Goal: Navigation & Orientation: Find specific page/section

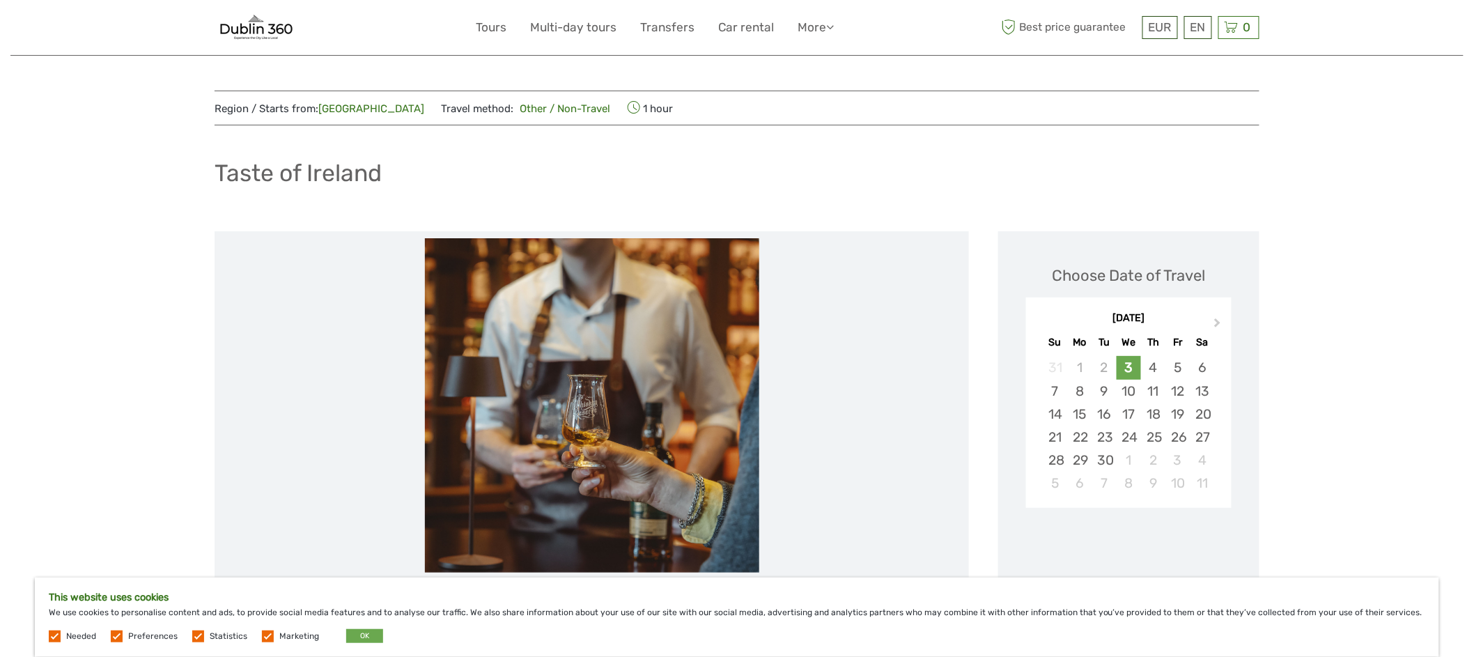
click at [262, 32] on img at bounding box center [256, 27] width 83 height 34
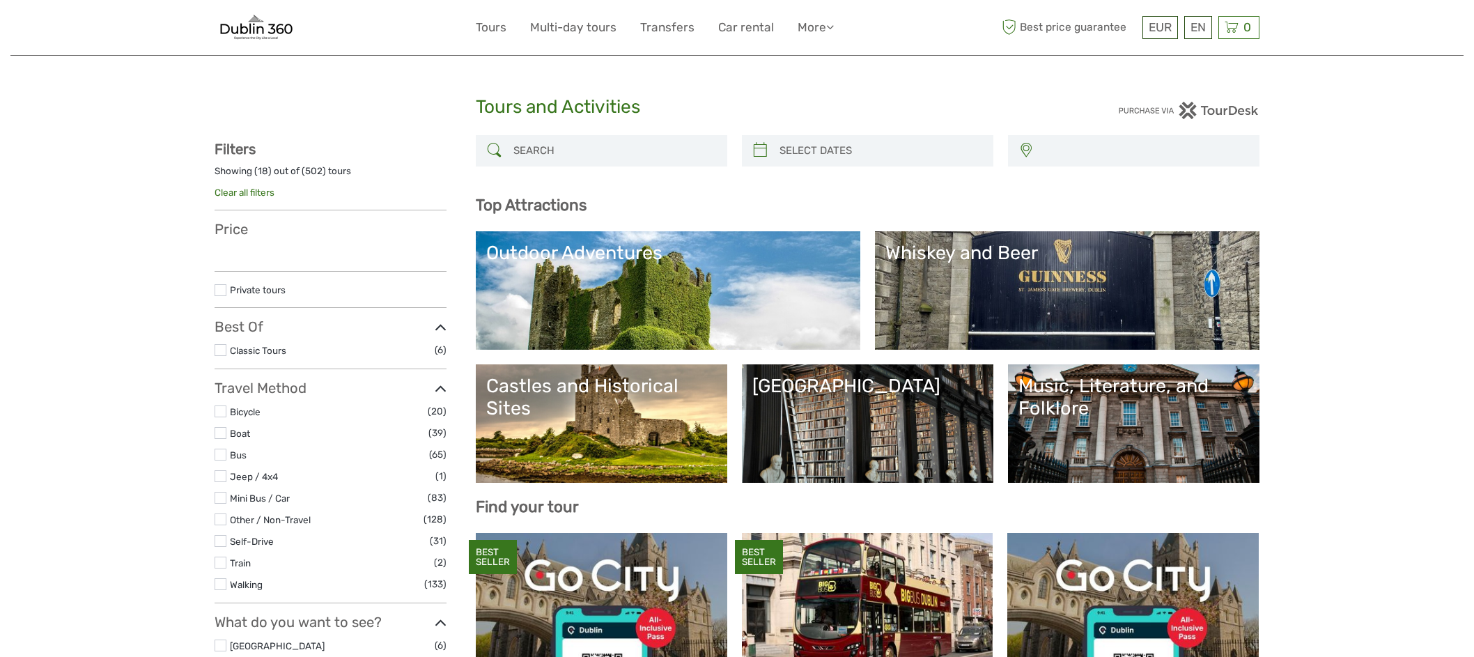
select select
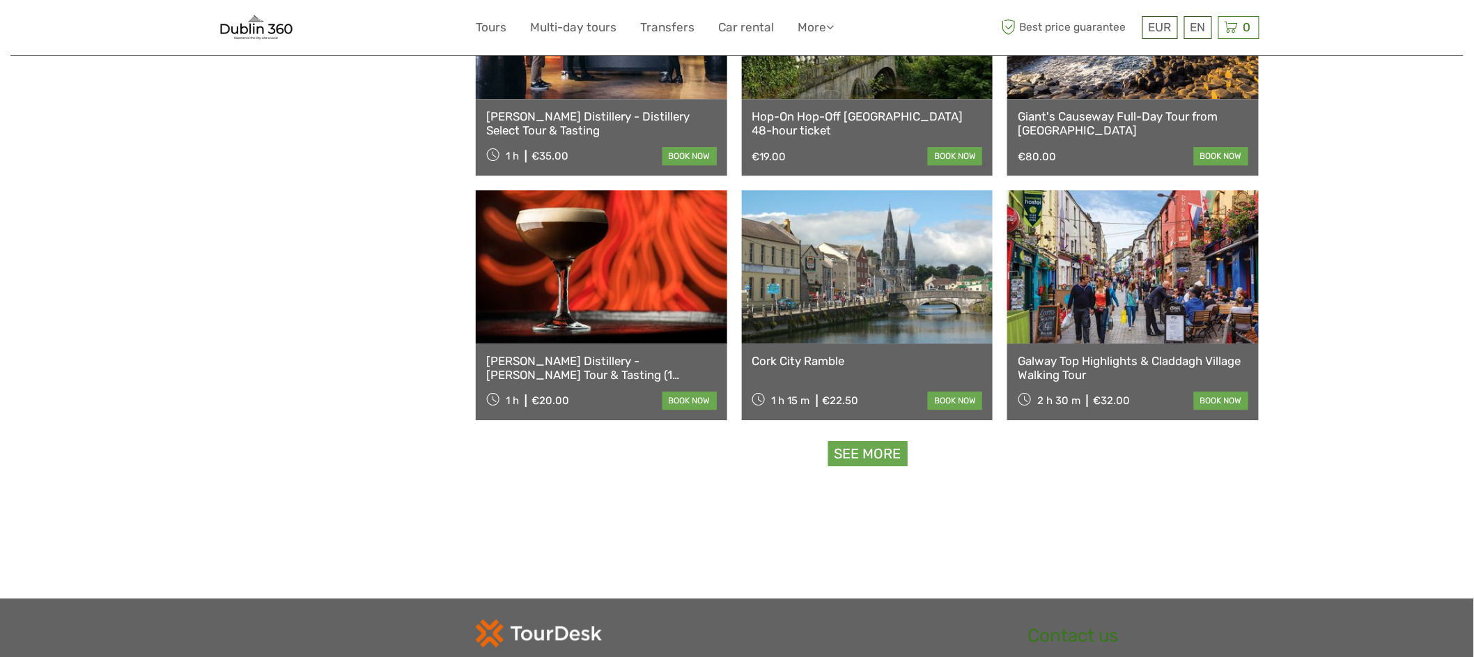
select select
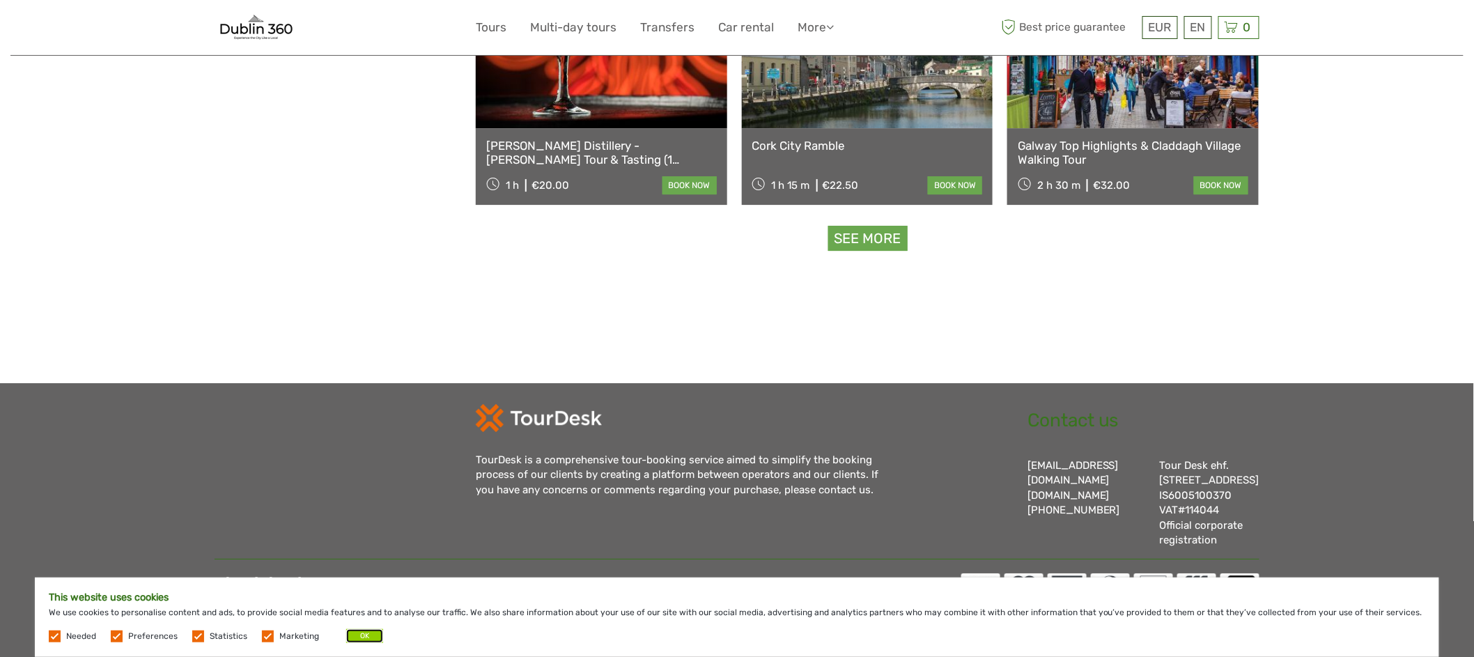
click at [357, 637] on button "OK" at bounding box center [364, 636] width 37 height 14
